Goal: Transaction & Acquisition: Purchase product/service

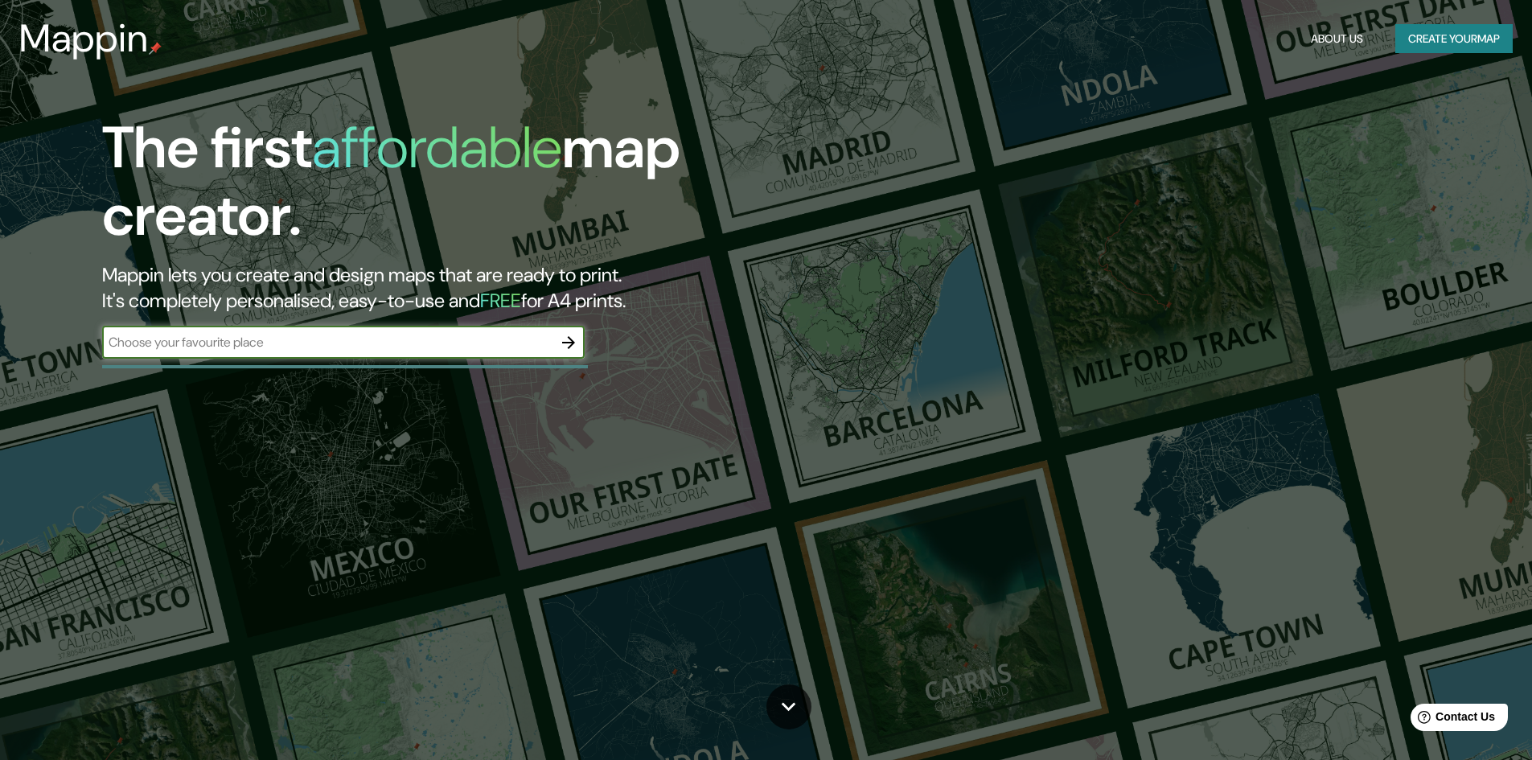
click at [406, 343] on input "text" at bounding box center [327, 342] width 450 height 18
click at [1448, 37] on button "Create your map" at bounding box center [1453, 39] width 117 height 30
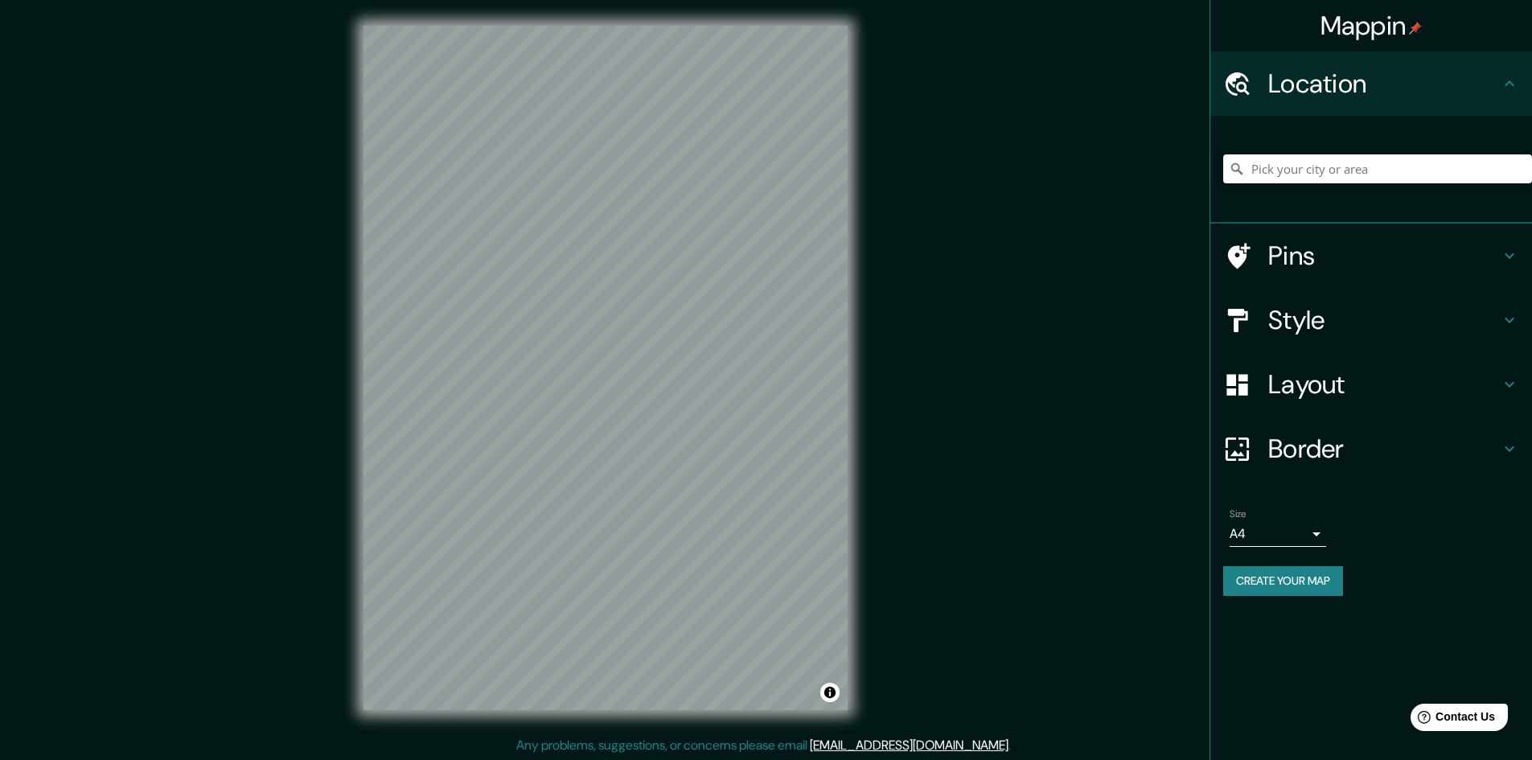
click at [1335, 159] on input "Pick your city or area" at bounding box center [1377, 168] width 309 height 29
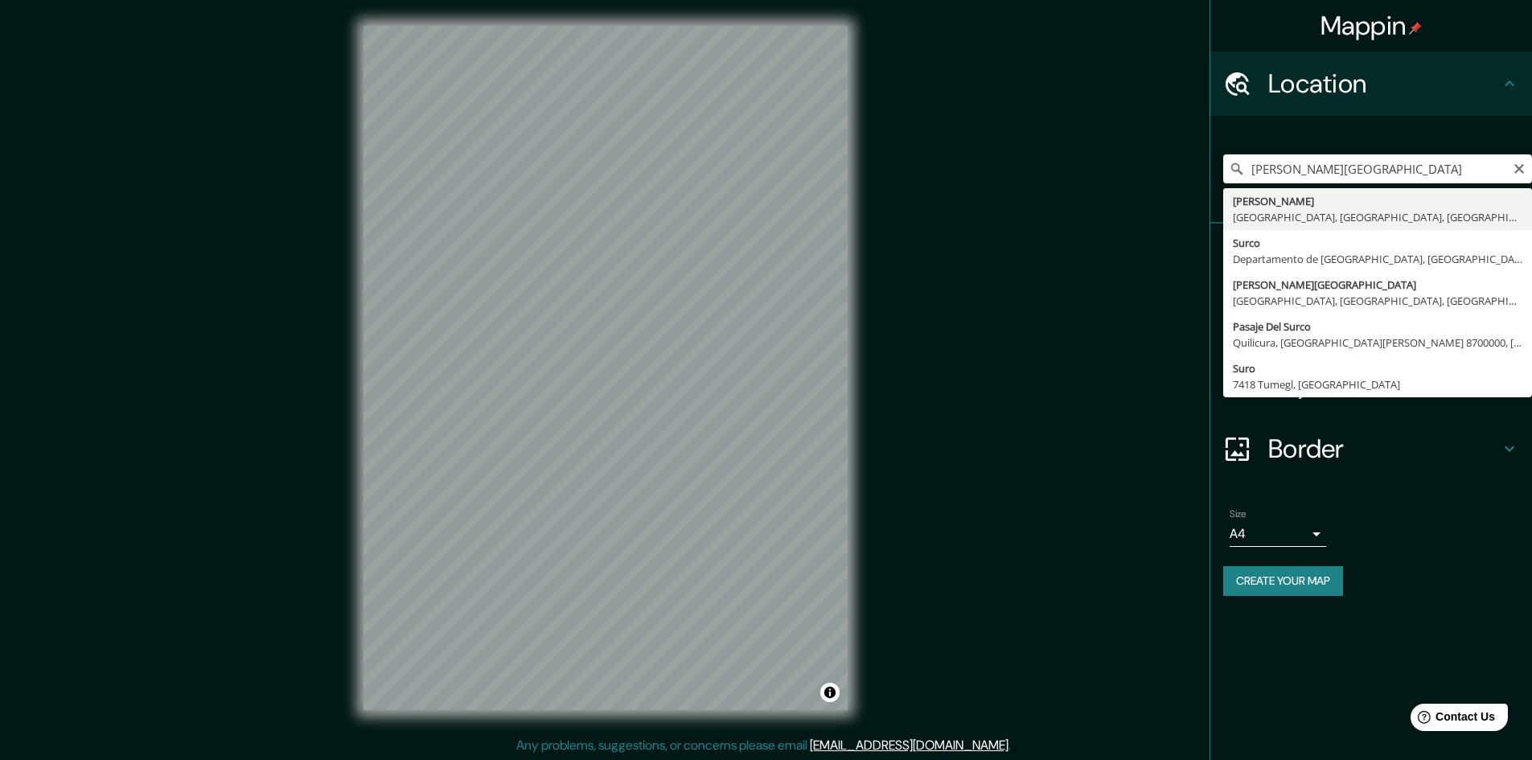
type input "[PERSON_NAME], [GEOGRAPHIC_DATA], [GEOGRAPHIC_DATA], [GEOGRAPHIC_DATA]"
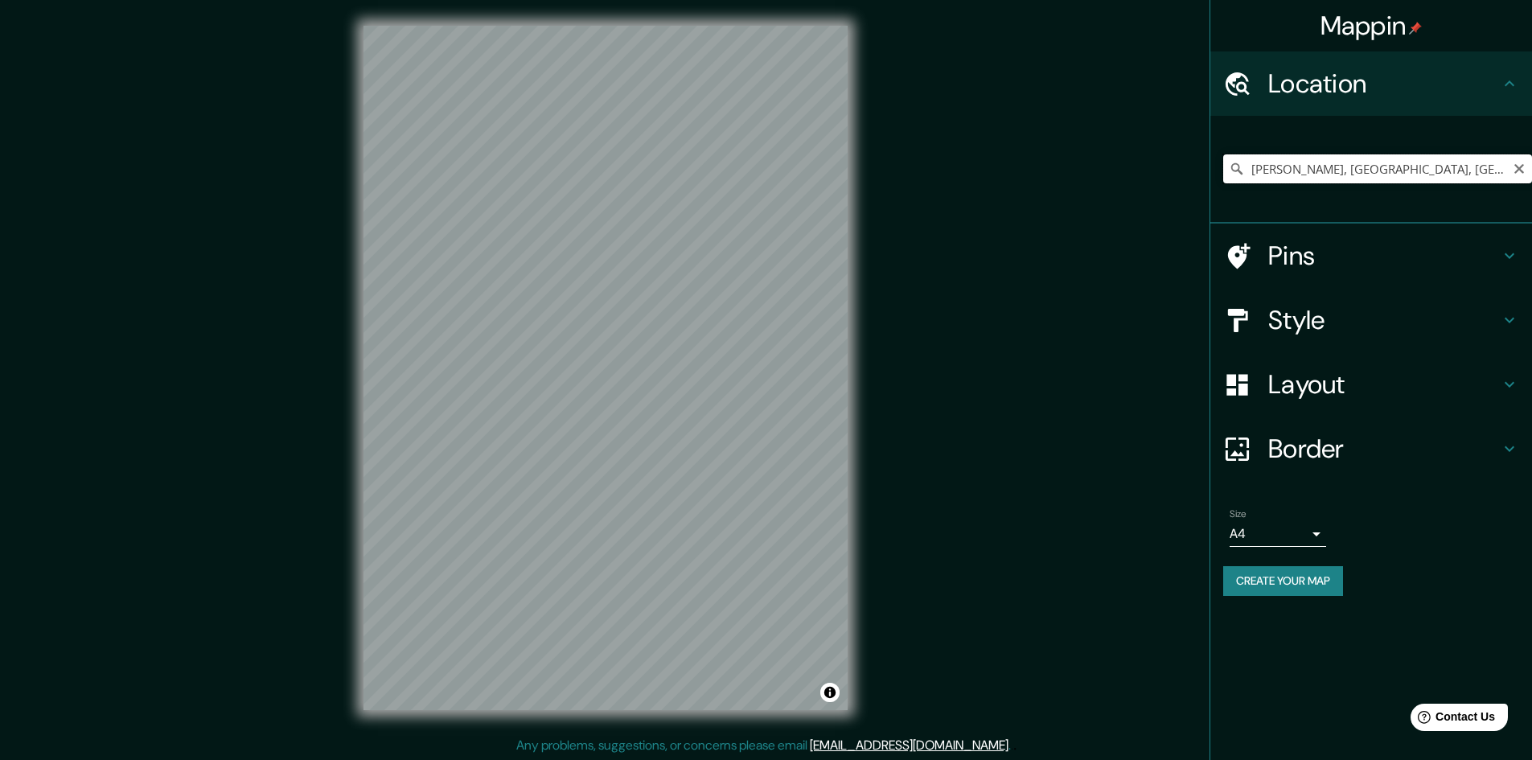
click at [1424, 170] on input "[PERSON_NAME], [GEOGRAPHIC_DATA], [GEOGRAPHIC_DATA], [GEOGRAPHIC_DATA]" at bounding box center [1377, 168] width 309 height 29
click at [1478, 269] on h4 "Pins" at bounding box center [1384, 256] width 232 height 32
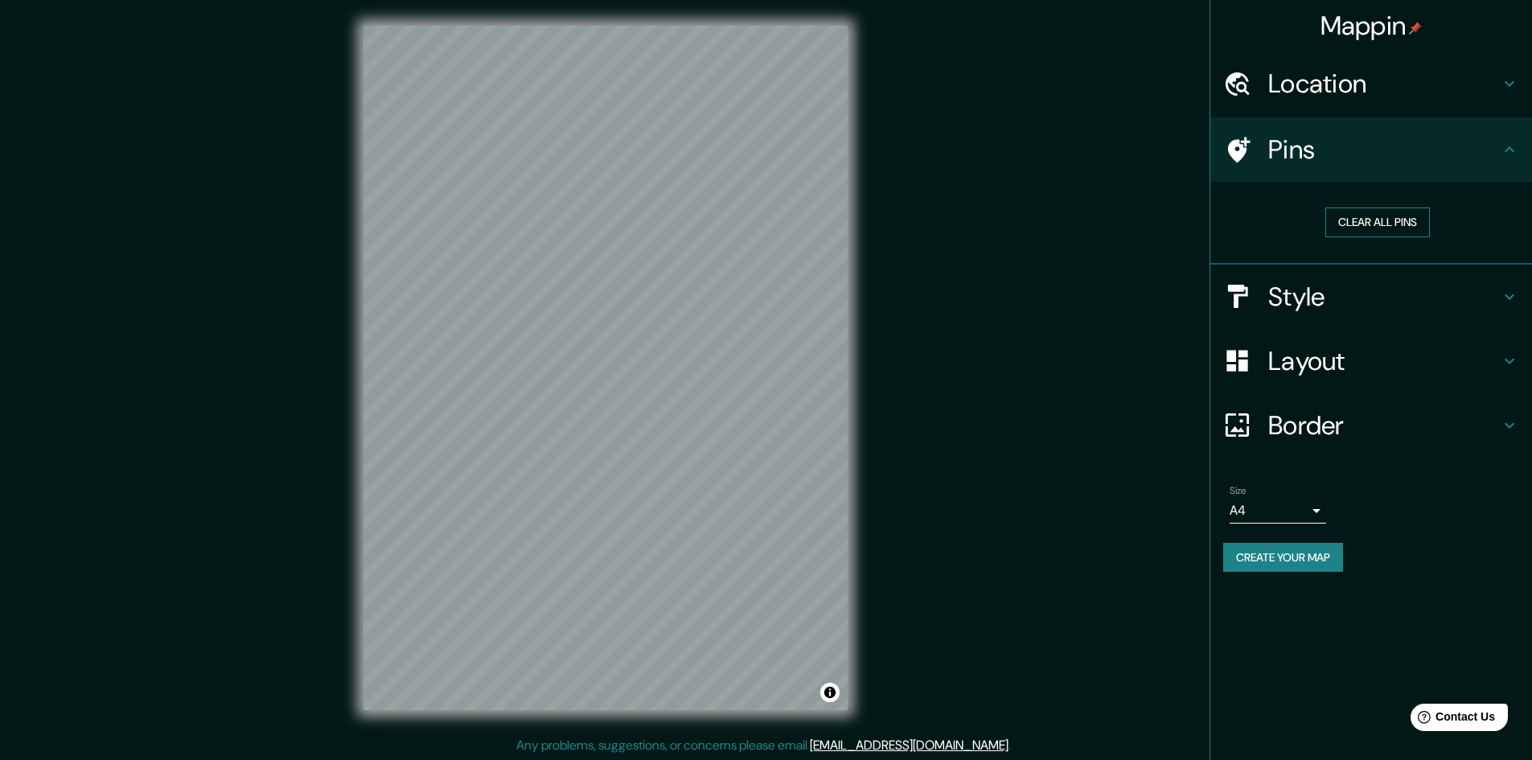
click at [1399, 222] on button "Clear all pins" at bounding box center [1378, 223] width 105 height 30
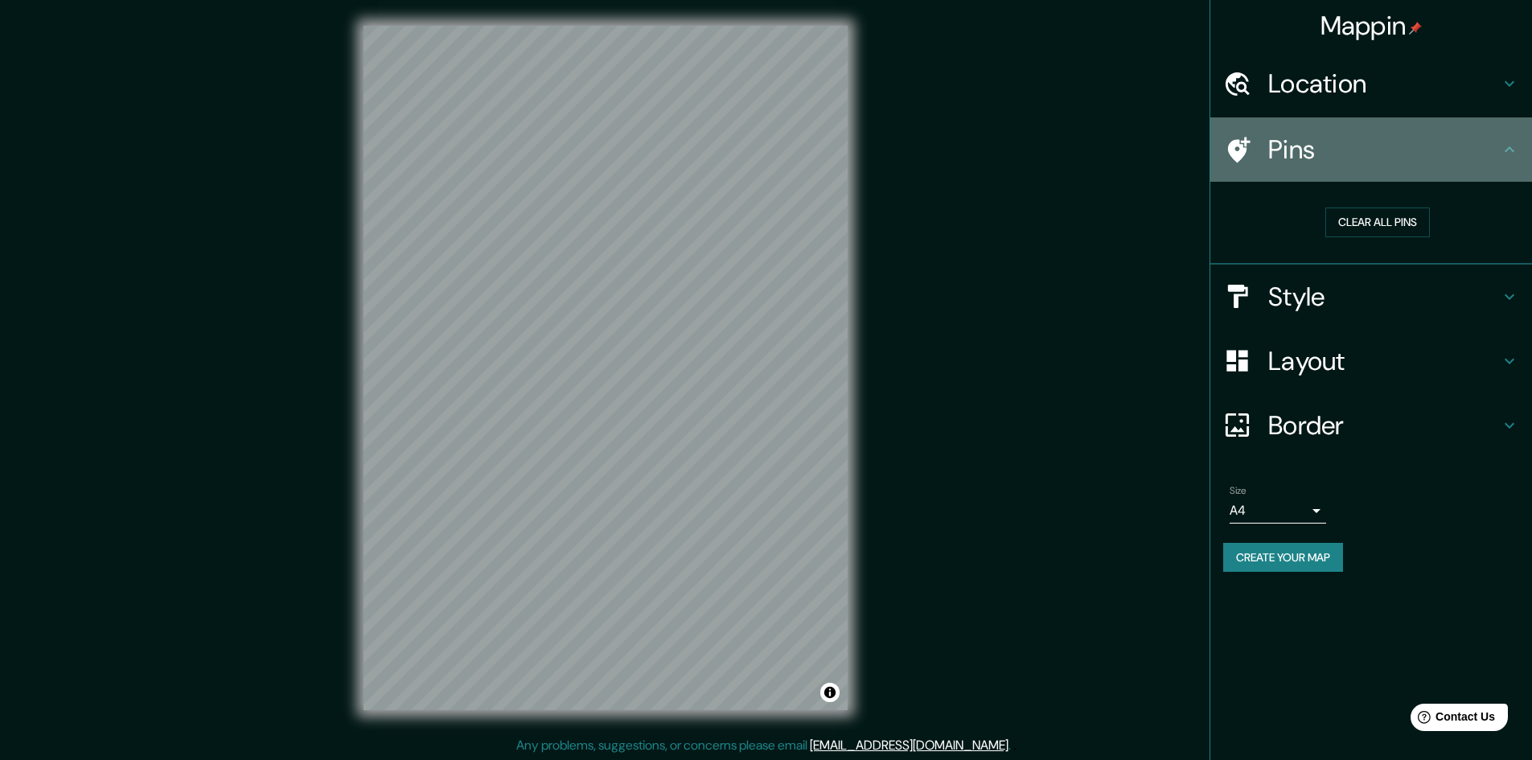
click at [1502, 158] on icon at bounding box center [1509, 149] width 19 height 19
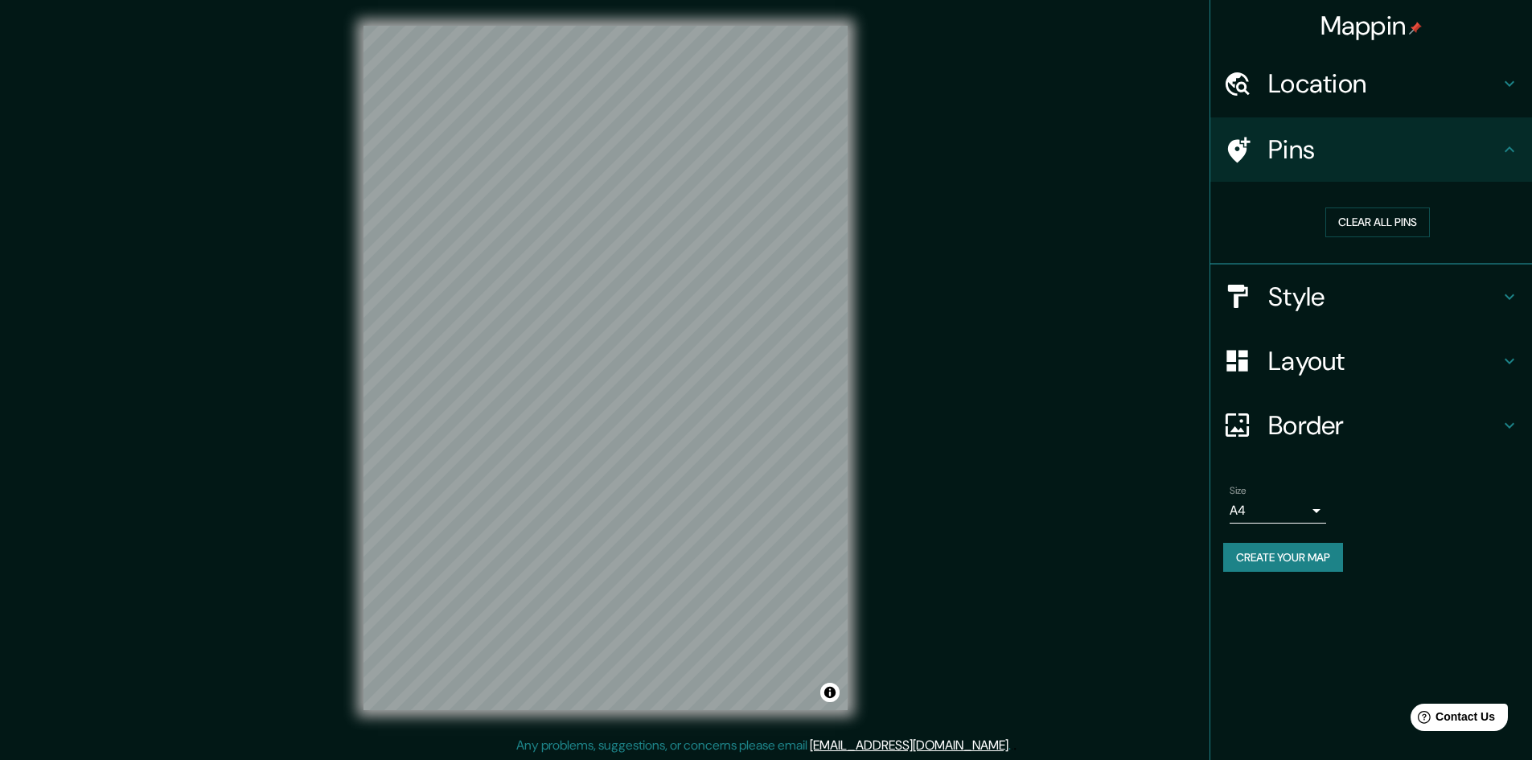
drag, startPoint x: 1489, startPoint y: 150, endPoint x: 1490, endPoint y: 163, distance: 13.7
click at [1490, 150] on h4 "Pins" at bounding box center [1384, 150] width 232 height 32
click at [1395, 225] on button "Clear all pins" at bounding box center [1378, 223] width 105 height 30
click at [1503, 146] on icon at bounding box center [1509, 149] width 19 height 19
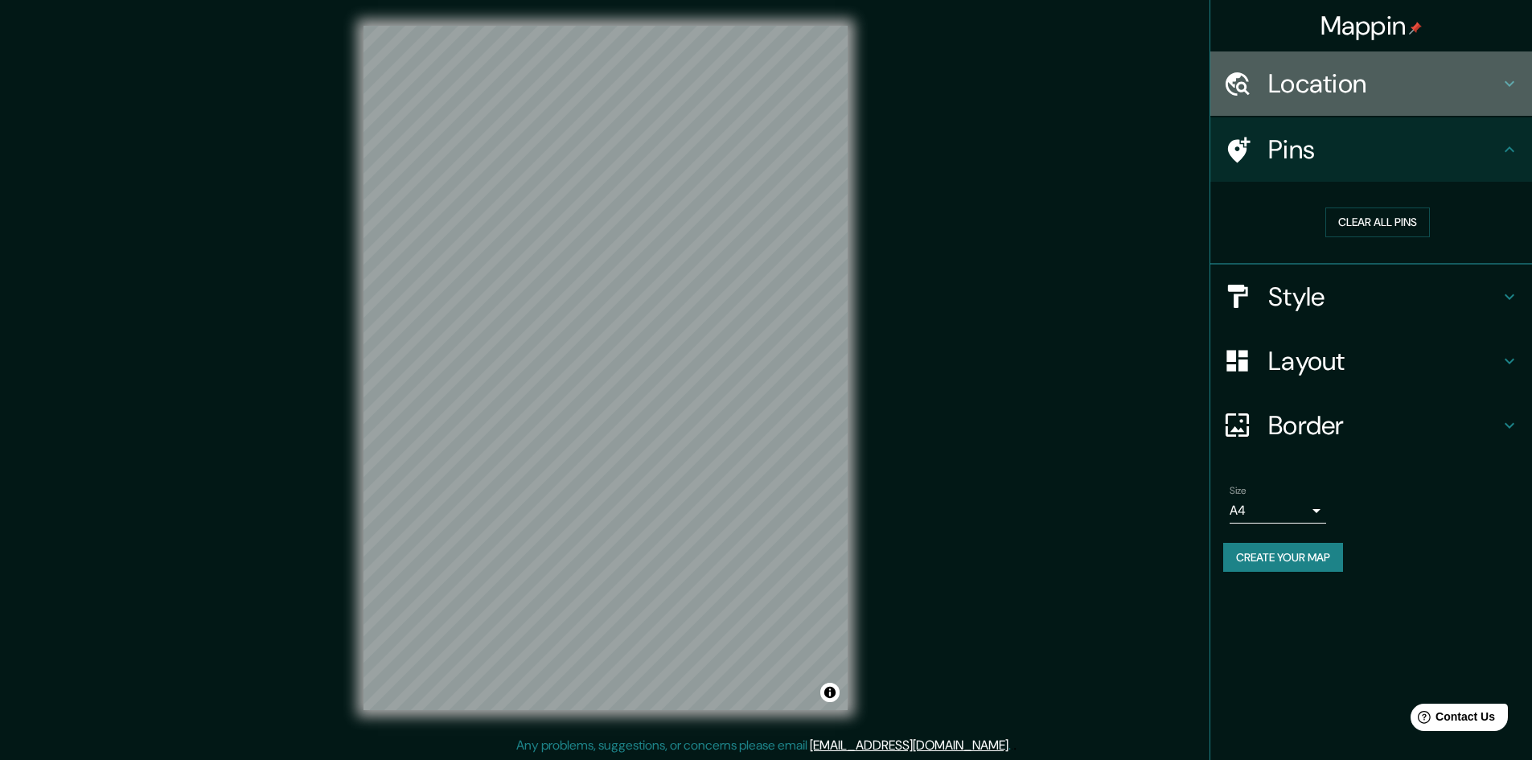
click at [1505, 94] on div "Location" at bounding box center [1372, 83] width 322 height 64
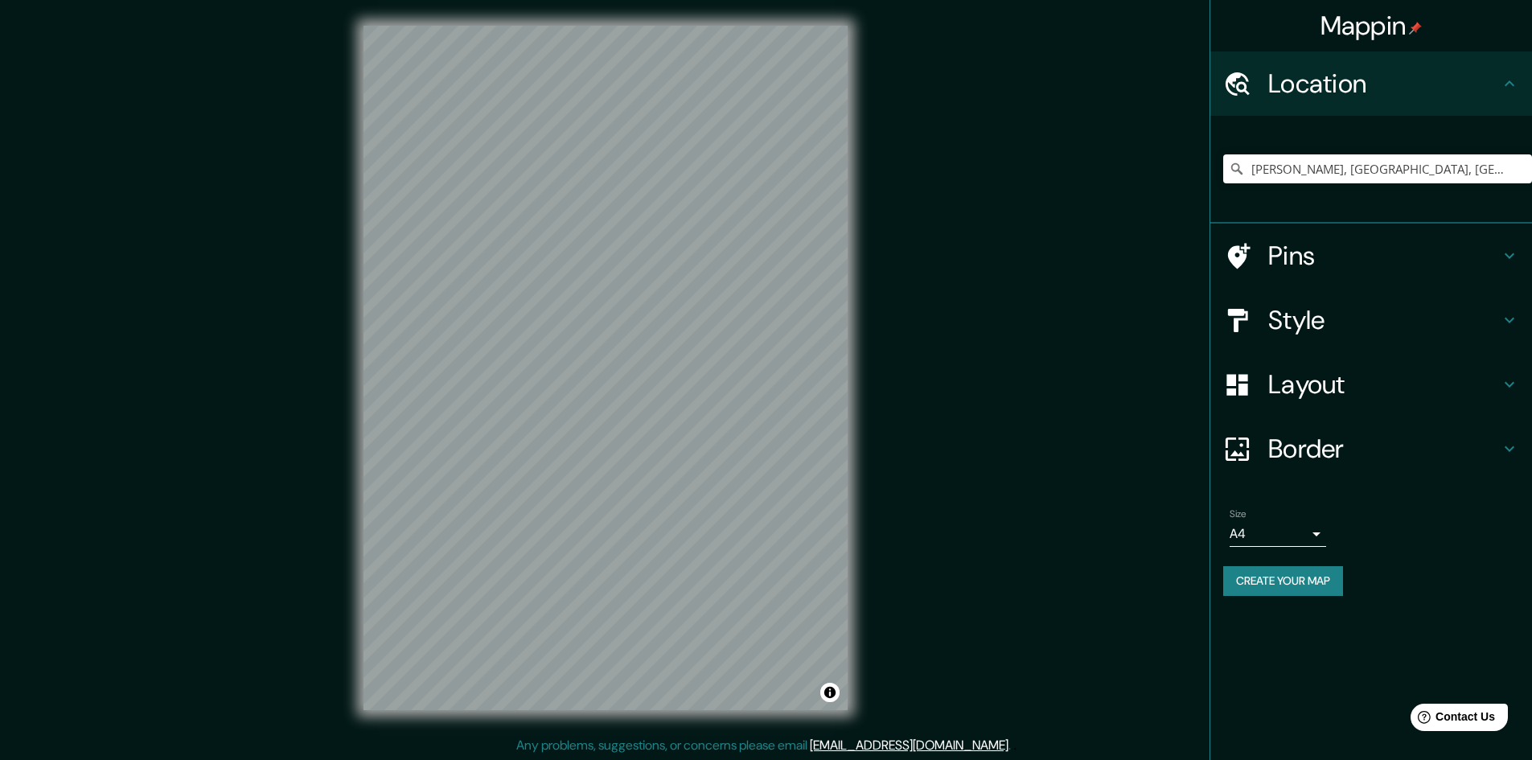
click at [1502, 309] on div "Style" at bounding box center [1372, 320] width 322 height 64
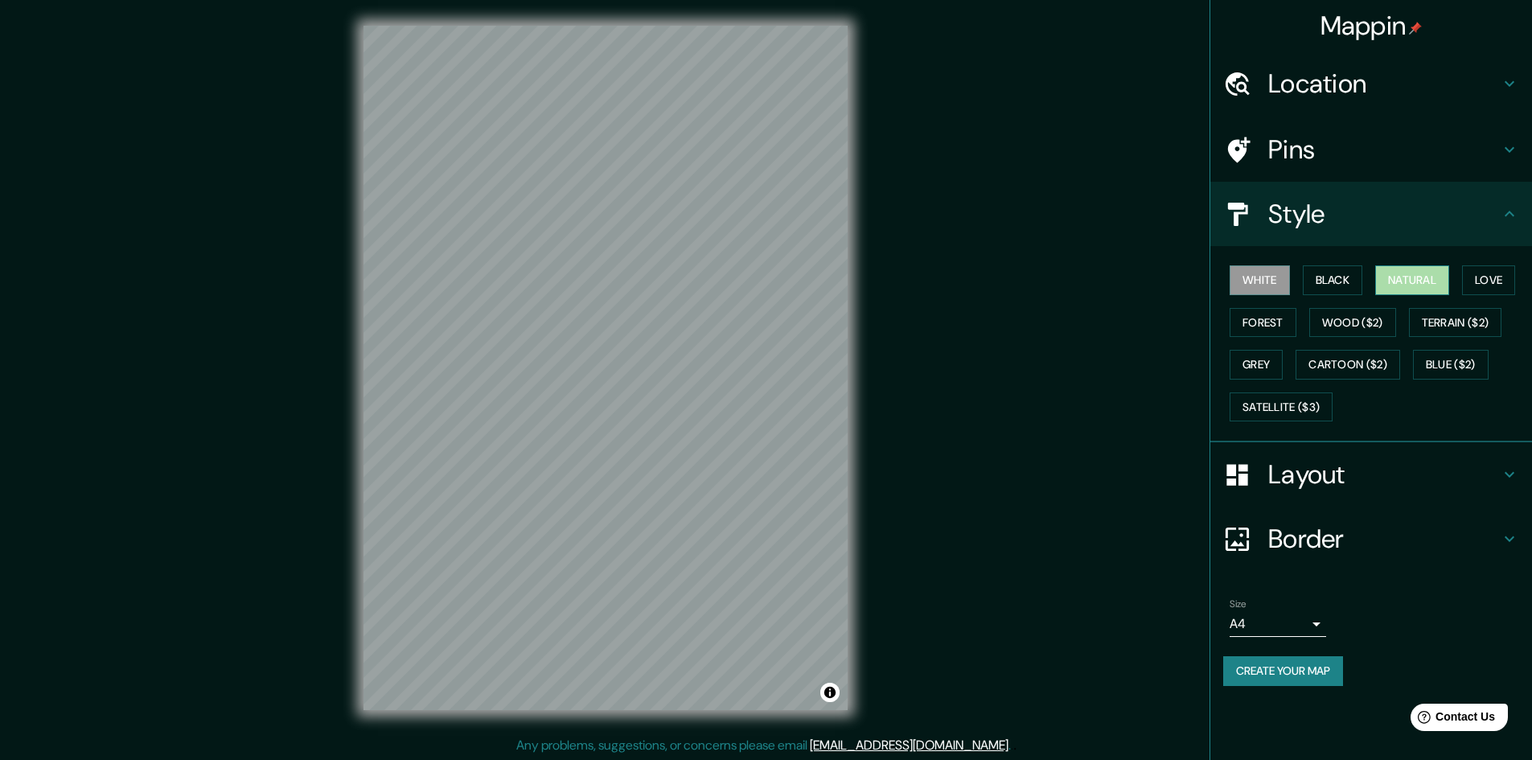
click at [1412, 281] on button "Natural" at bounding box center [1412, 280] width 74 height 30
click at [1343, 279] on button "Black" at bounding box center [1333, 280] width 60 height 30
click at [1265, 279] on button "White" at bounding box center [1260, 280] width 60 height 30
click at [1416, 279] on button "Natural" at bounding box center [1412, 280] width 74 height 30
click at [1465, 477] on h4 "Layout" at bounding box center [1384, 474] width 232 height 32
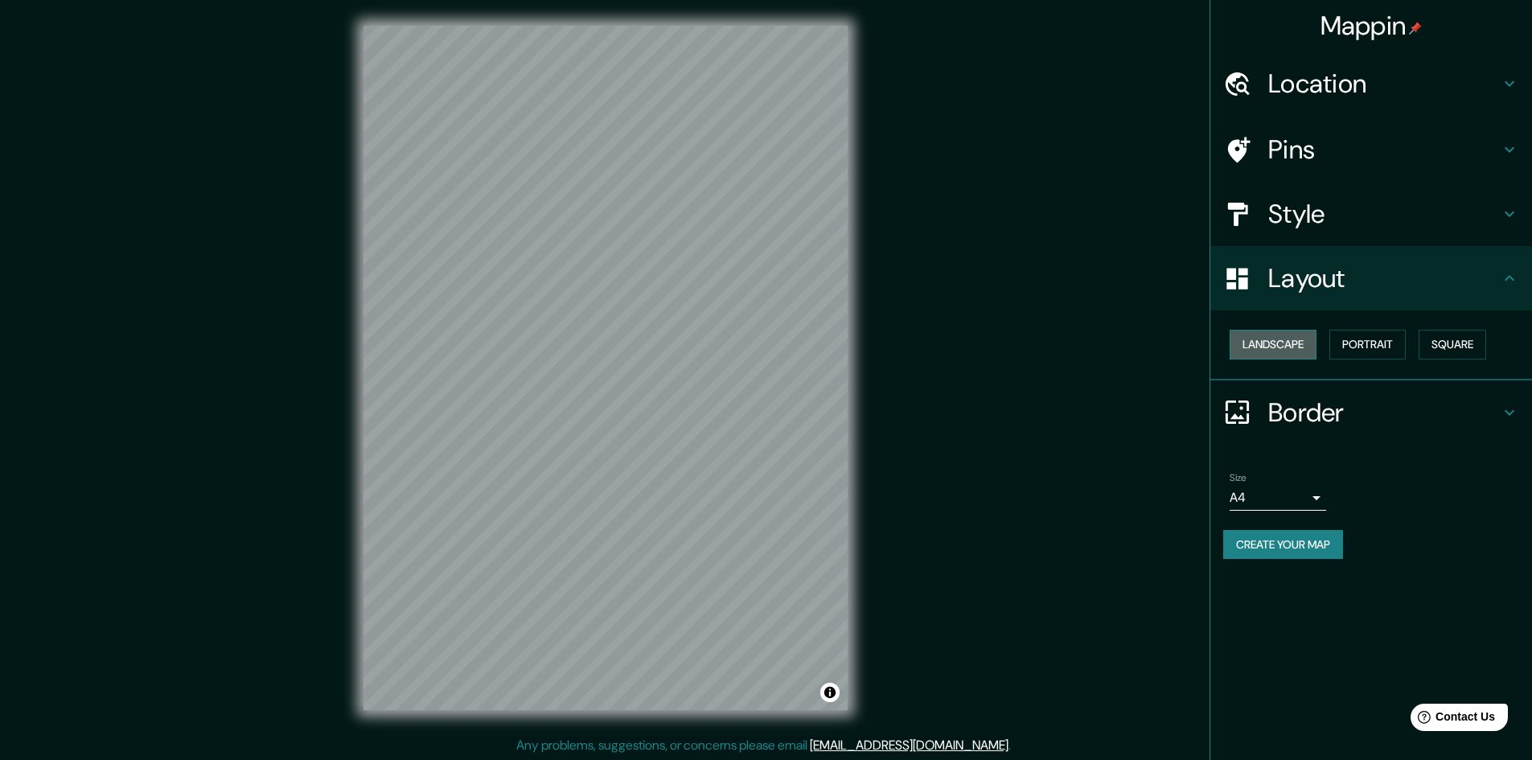
click at [1301, 350] on button "Landscape" at bounding box center [1273, 345] width 87 height 30
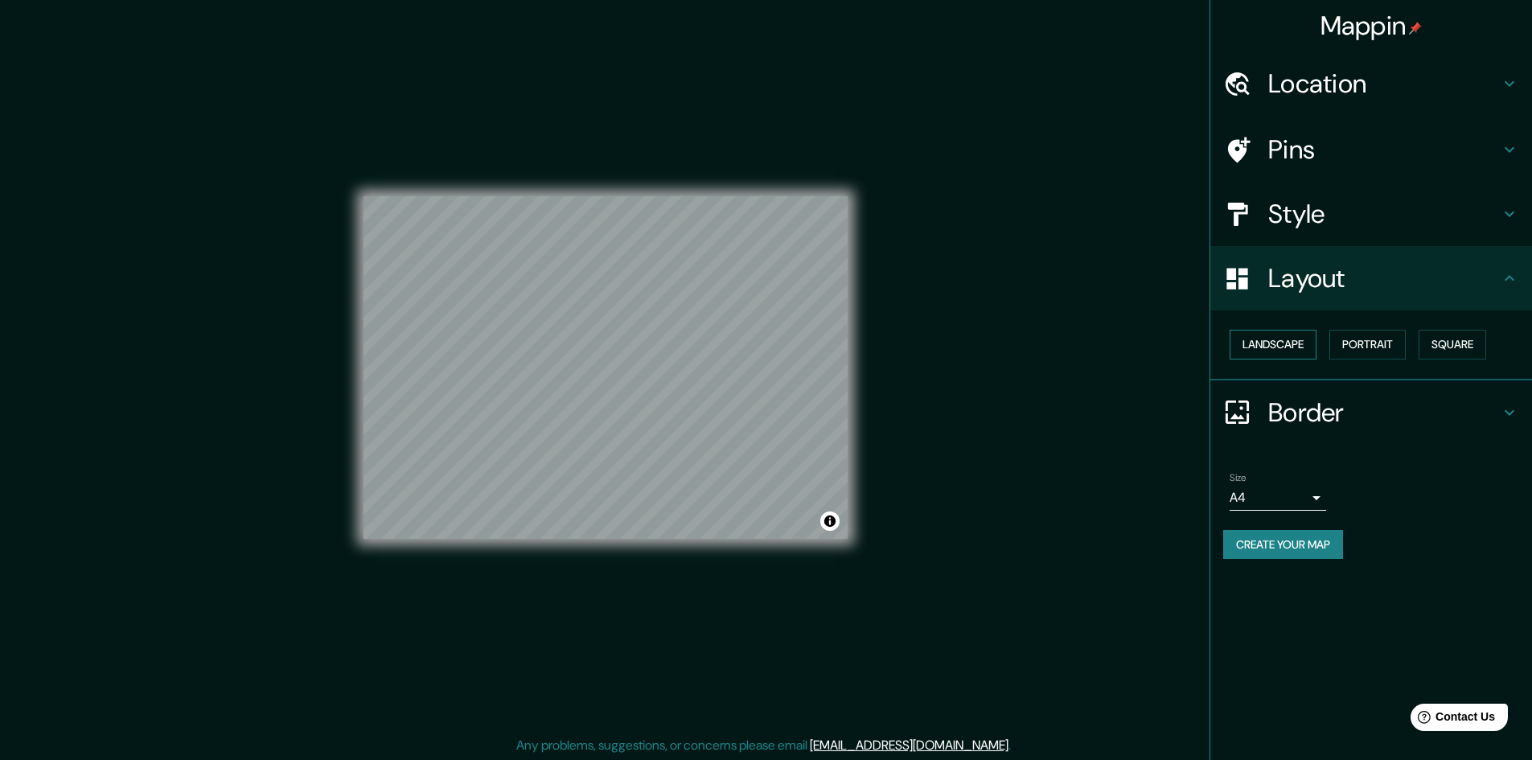
click at [1301, 350] on button "Landscape" at bounding box center [1273, 345] width 87 height 30
click at [1354, 347] on button "Portrait" at bounding box center [1368, 345] width 76 height 30
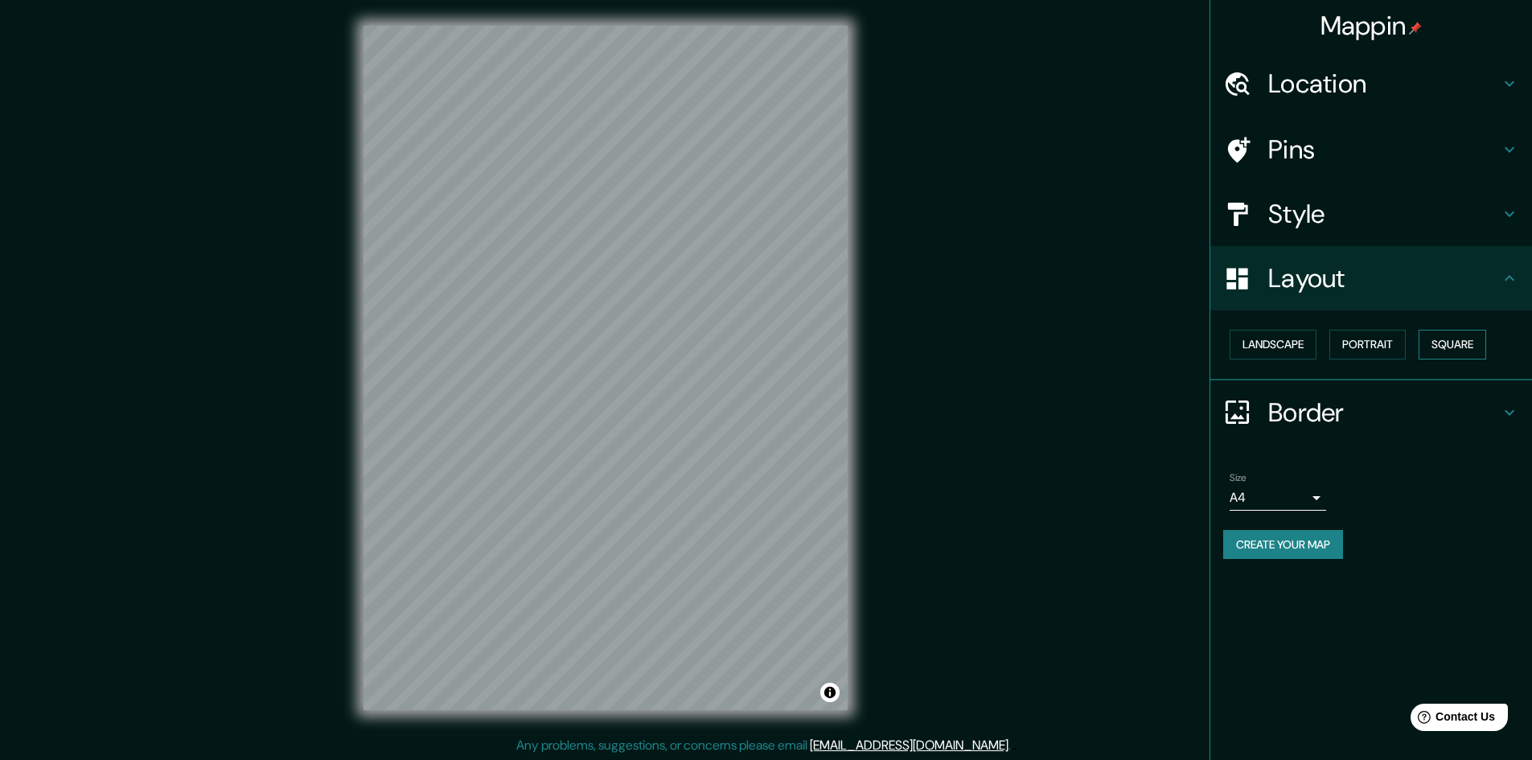
click at [1439, 347] on button "Square" at bounding box center [1453, 345] width 68 height 30
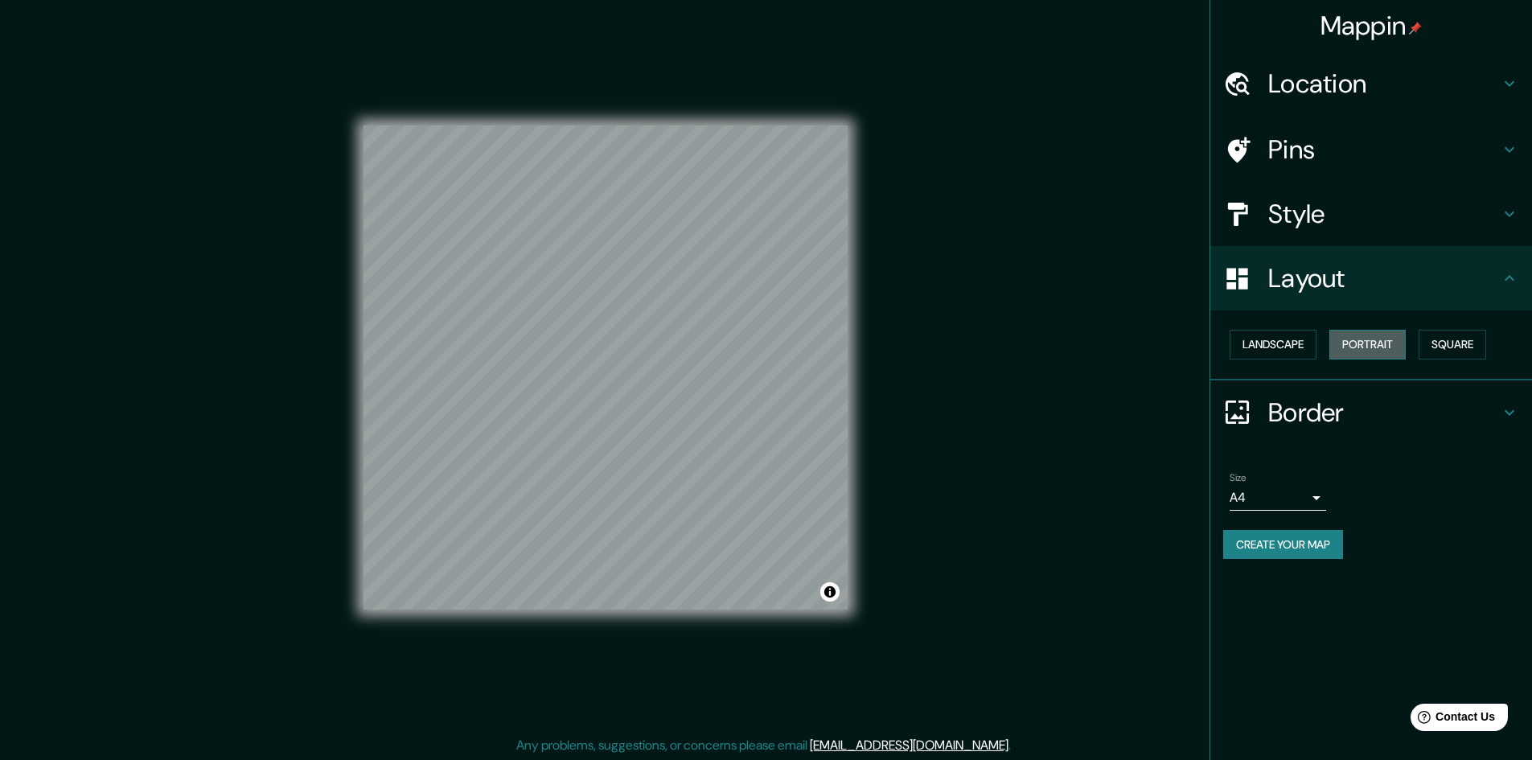
click at [1394, 348] on button "Portrait" at bounding box center [1368, 345] width 76 height 30
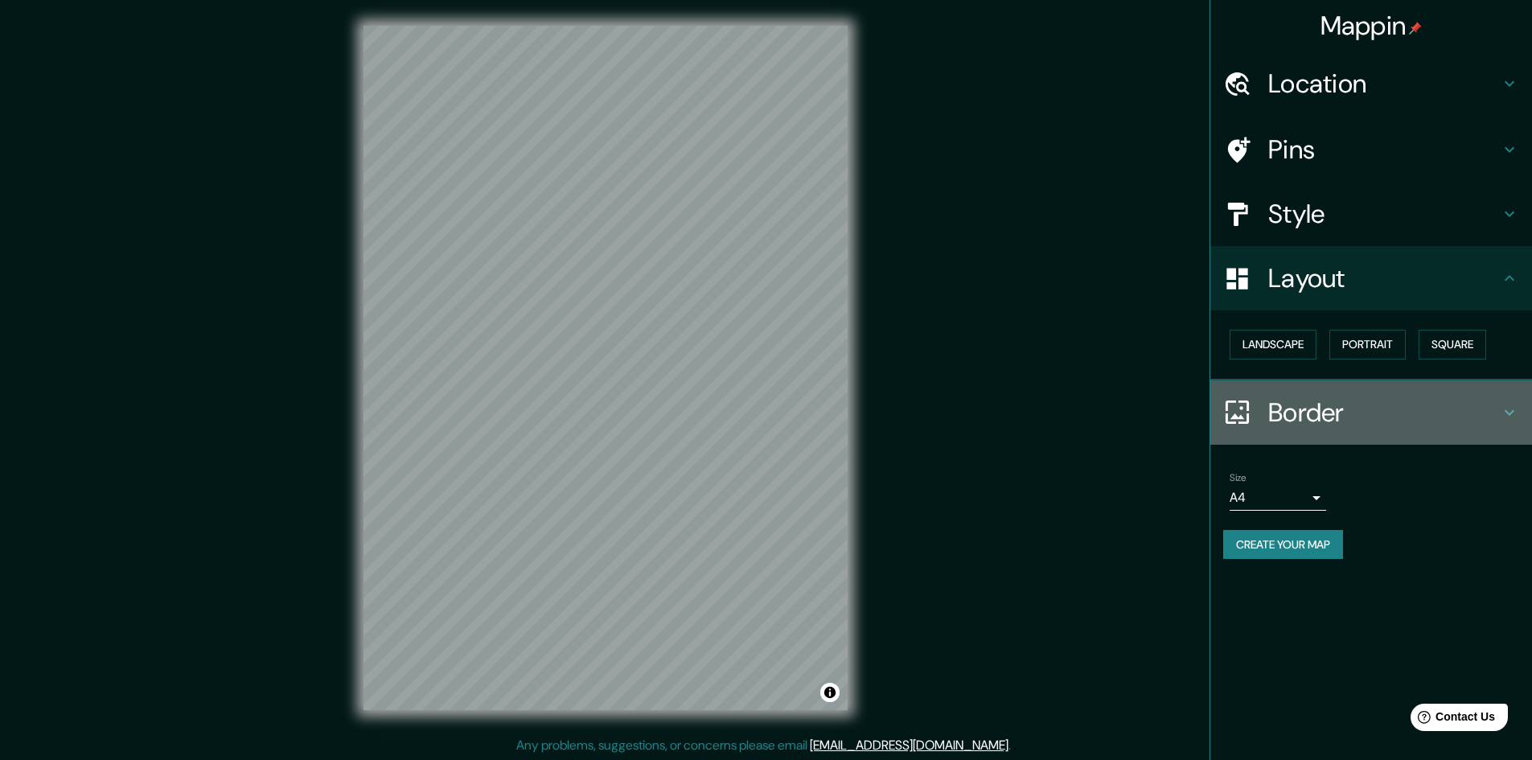
click at [1459, 409] on h4 "Border" at bounding box center [1384, 413] width 232 height 32
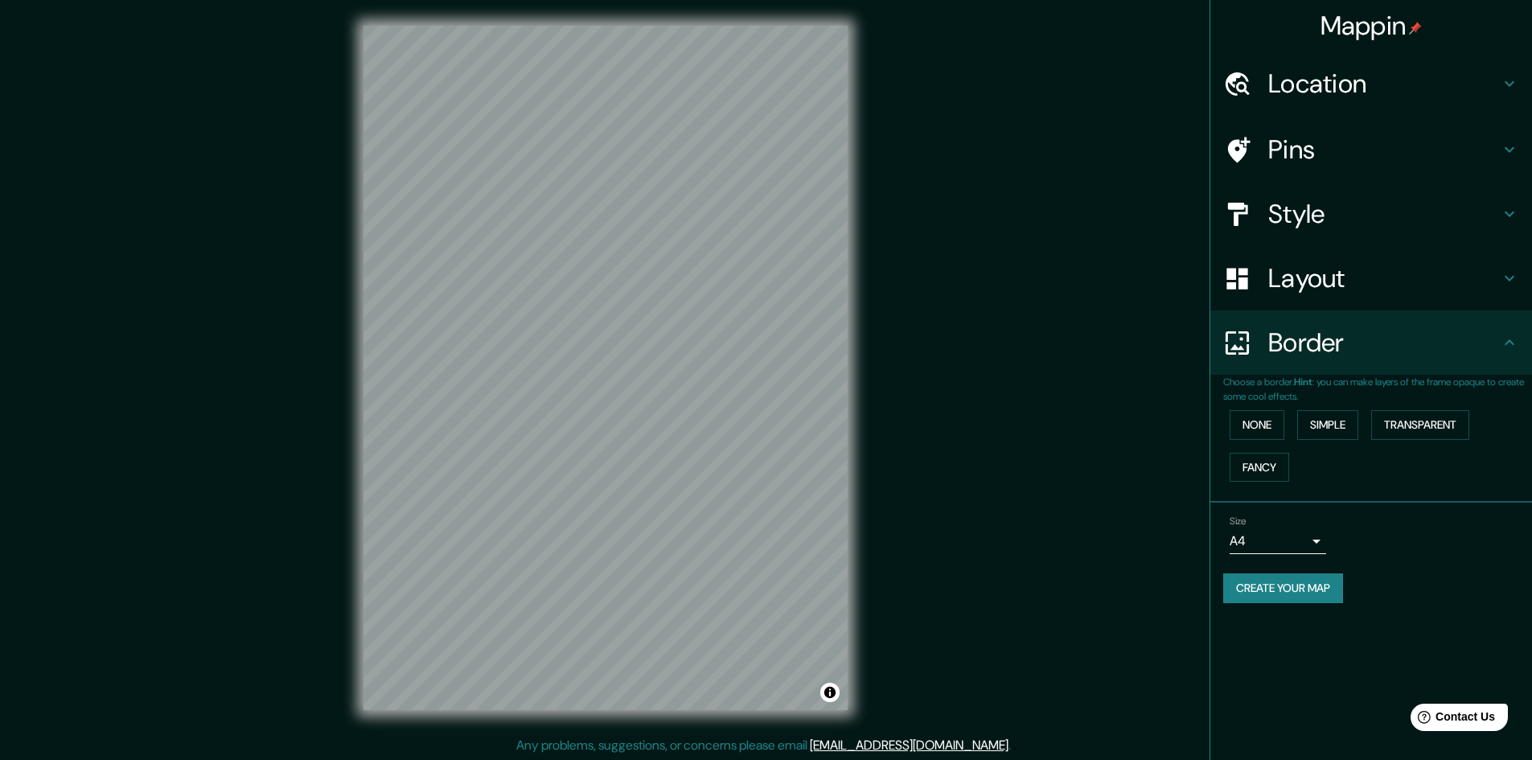
click at [1497, 357] on h4 "Border" at bounding box center [1384, 343] width 232 height 32
click at [1493, 77] on h4 "Location" at bounding box center [1384, 84] width 232 height 32
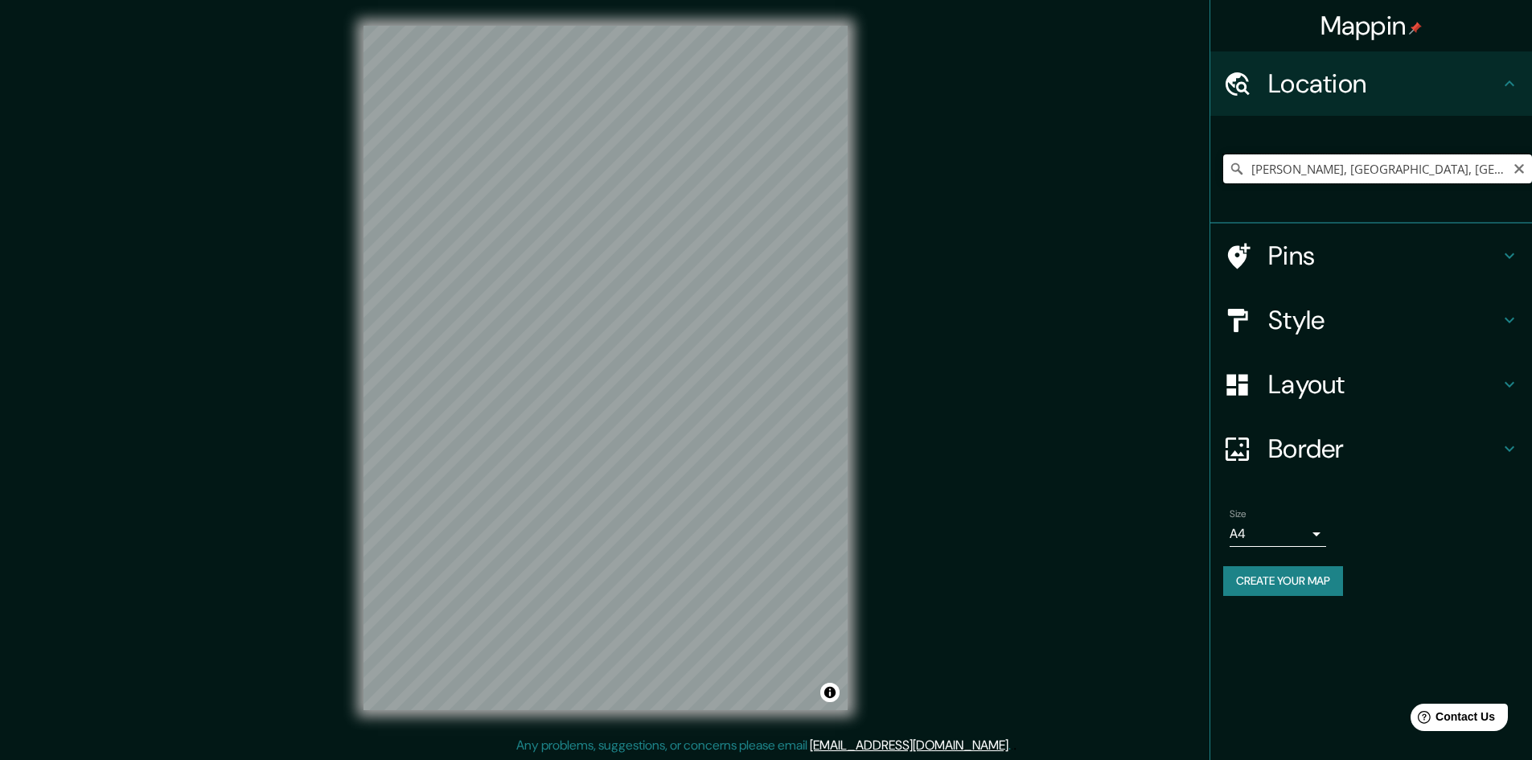
click at [1474, 169] on input "Santiago De Surco, Lima, Provincia de Lima, Perú" at bounding box center [1377, 168] width 309 height 29
click at [903, 393] on div "Mappin Location Santiago De Surco, Lima, Provincia de Lima, Perú Pins Style Lay…" at bounding box center [766, 381] width 1532 height 762
click at [1360, 175] on input "Santiago De Surco, Lima, Provincia de Lima, Perú" at bounding box center [1377, 168] width 309 height 29
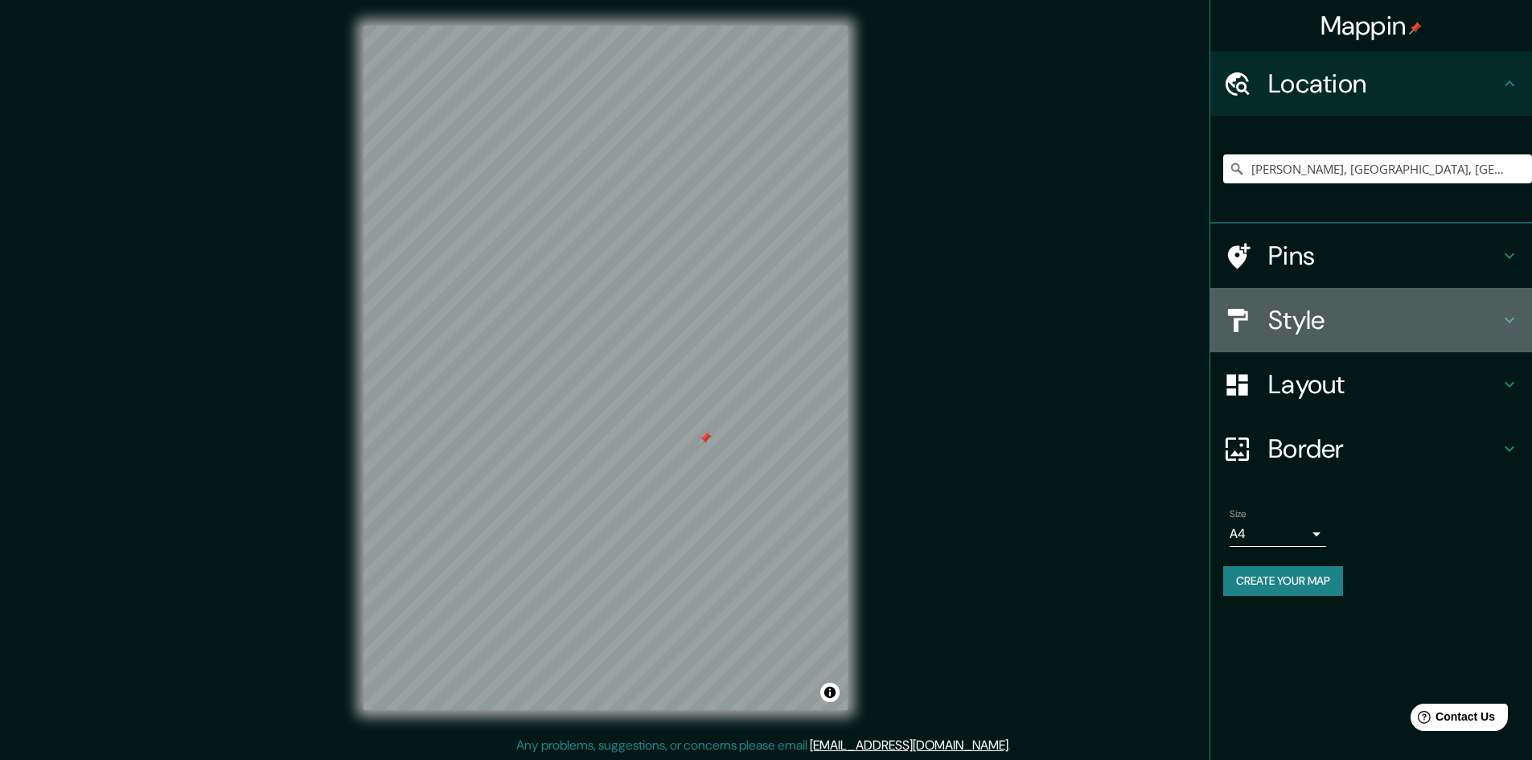
click at [1426, 316] on h4 "Style" at bounding box center [1384, 320] width 232 height 32
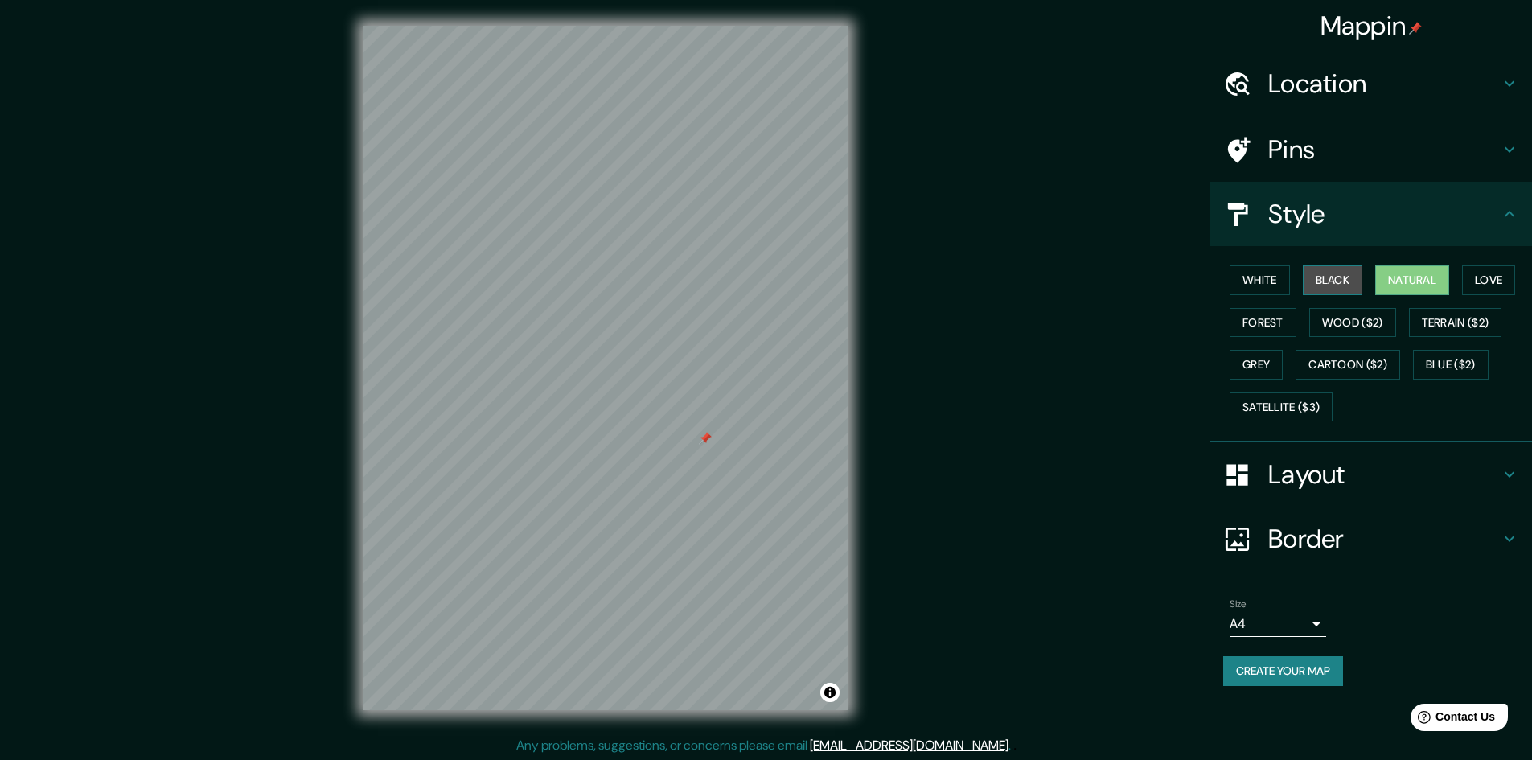
click at [1341, 276] on button "Black" at bounding box center [1333, 280] width 60 height 30
click at [1267, 289] on button "White" at bounding box center [1260, 280] width 60 height 30
click at [1480, 282] on button "Love" at bounding box center [1488, 280] width 53 height 30
click at [1254, 288] on button "White" at bounding box center [1260, 280] width 60 height 30
click at [1487, 152] on h4 "Pins" at bounding box center [1384, 150] width 232 height 32
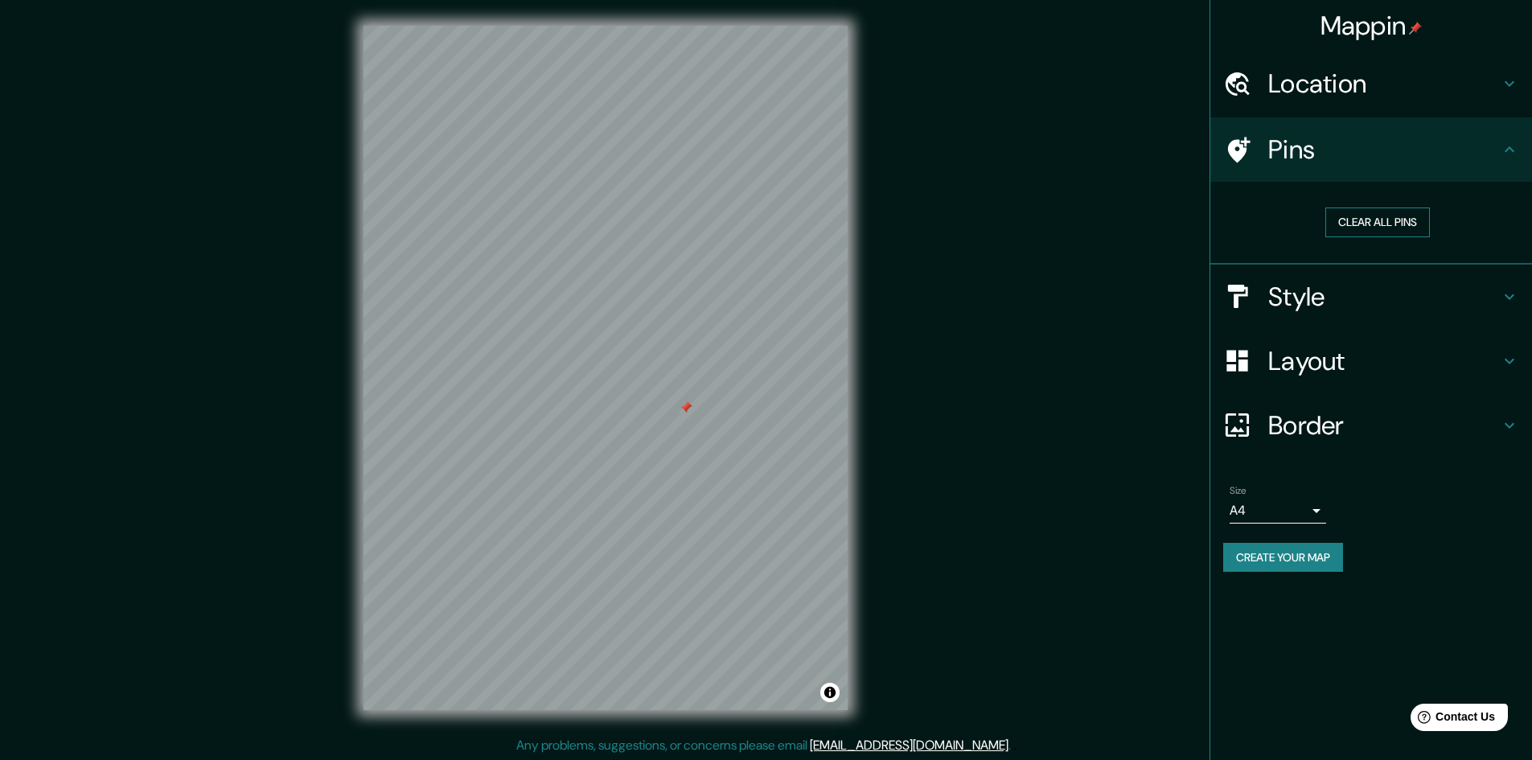
click at [1405, 221] on button "Clear all pins" at bounding box center [1378, 223] width 105 height 30
click at [1306, 569] on button "Create your map" at bounding box center [1283, 558] width 120 height 30
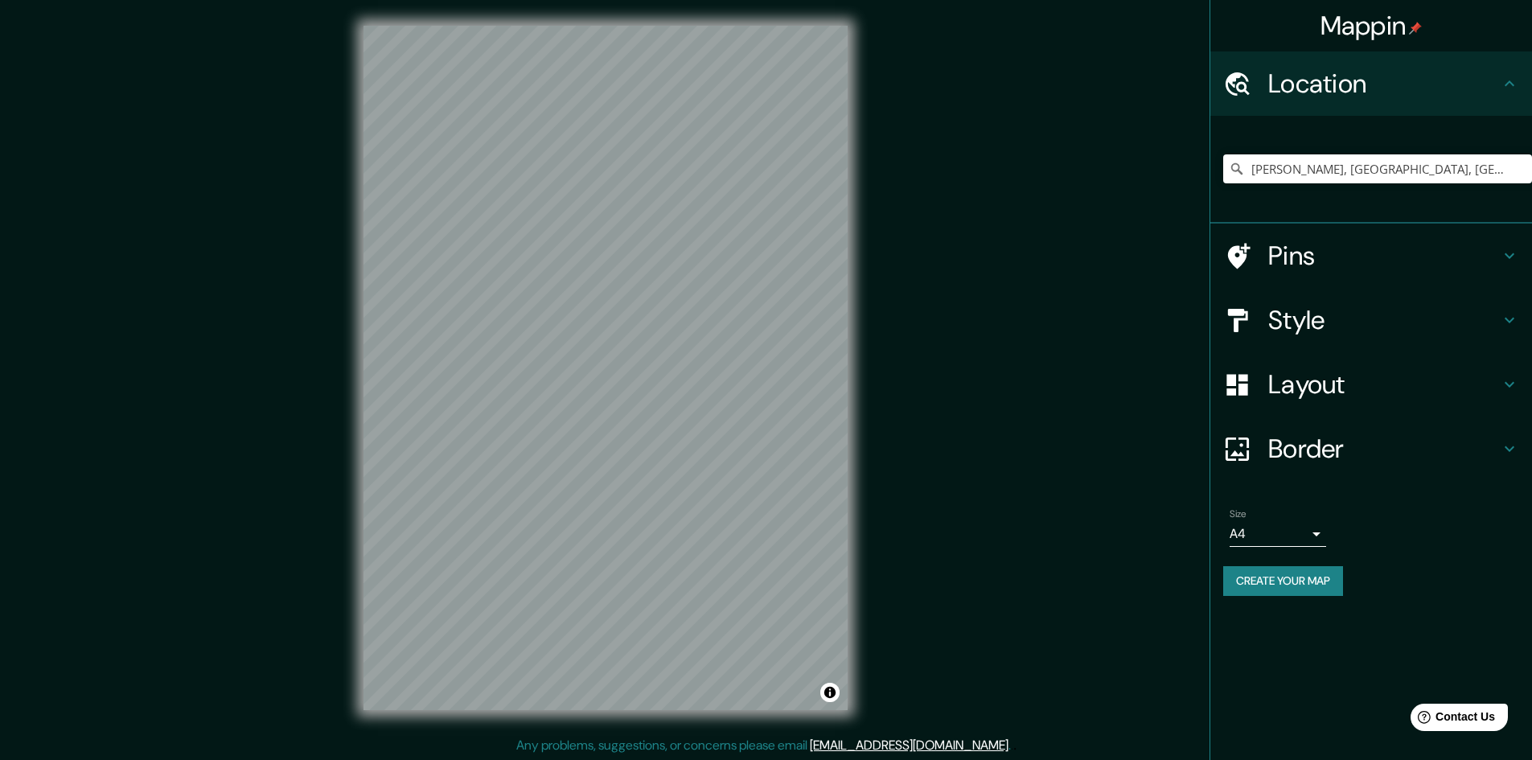
click at [1034, 371] on div "Mappin Location Santiago De Surco, Lima, Provincia de Lima, Perú Pins Style Lay…" at bounding box center [766, 381] width 1532 height 762
